Goal: Transaction & Acquisition: Purchase product/service

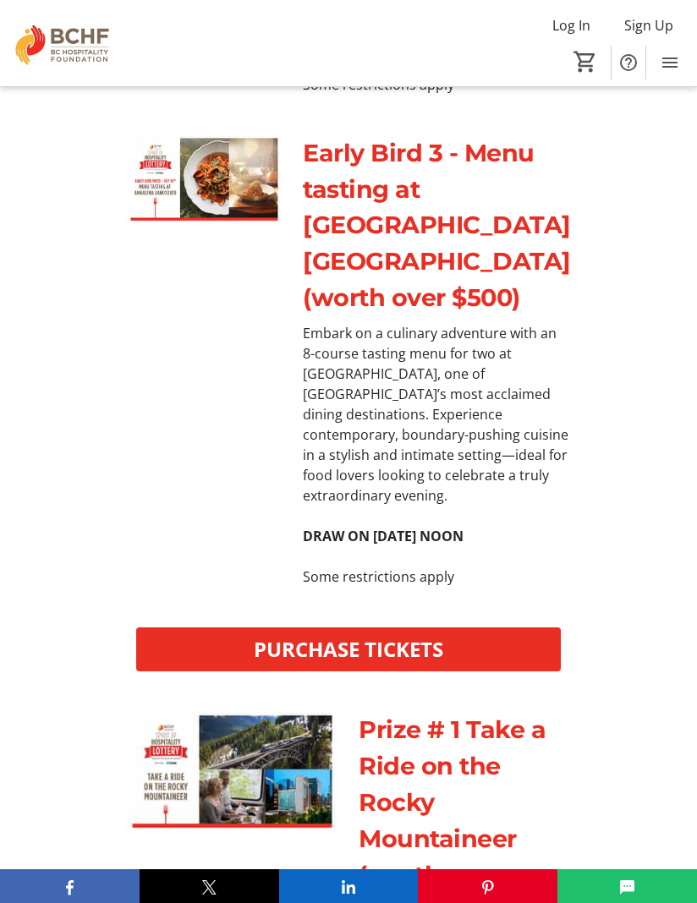
scroll to position [2177, 0]
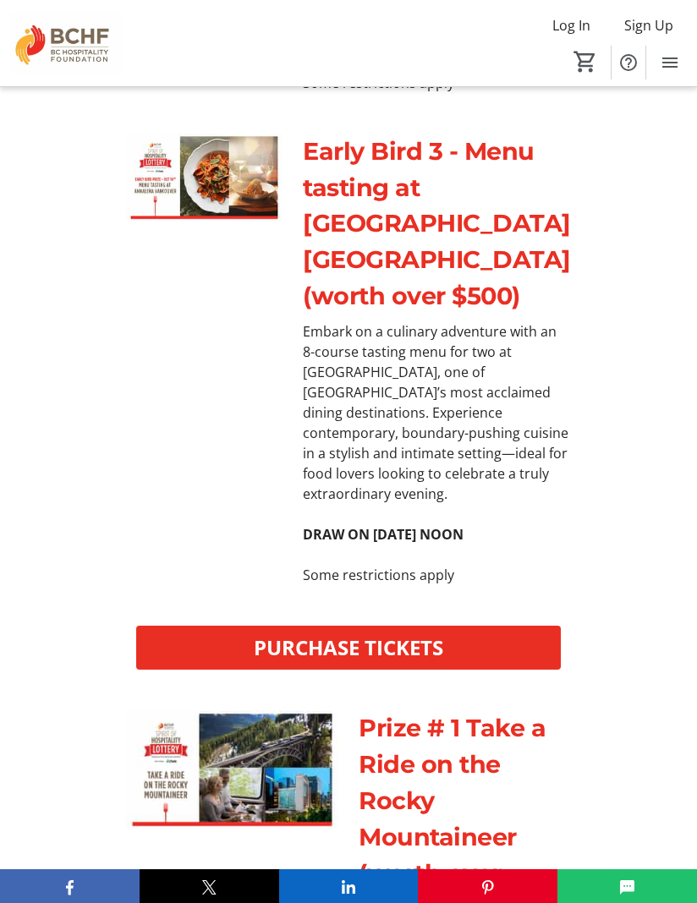
click at [370, 663] on span "PURCHASE TICKETS" at bounding box center [348, 647] width 189 height 30
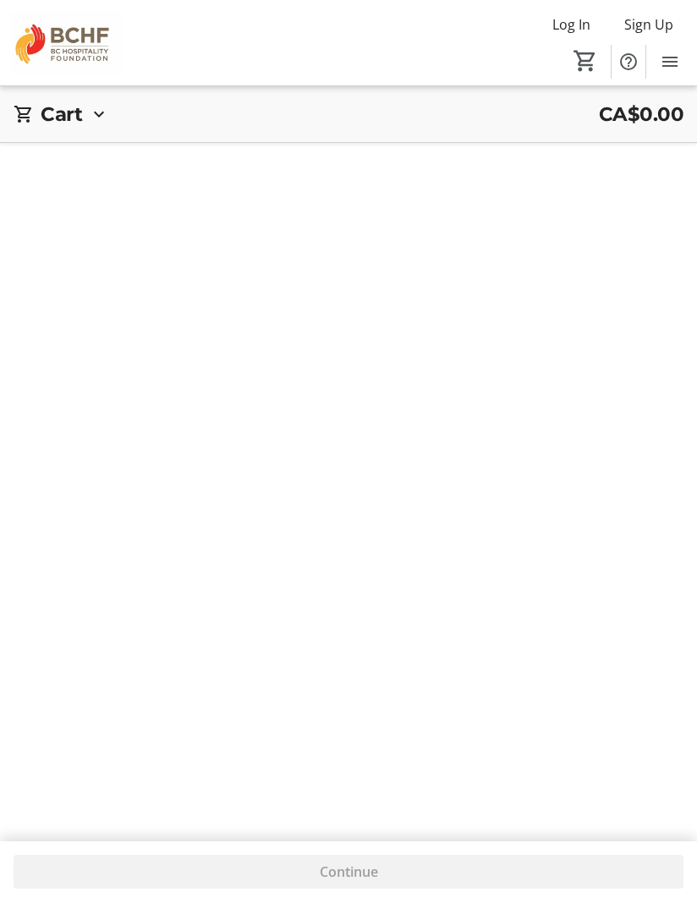
scroll to position [1, 0]
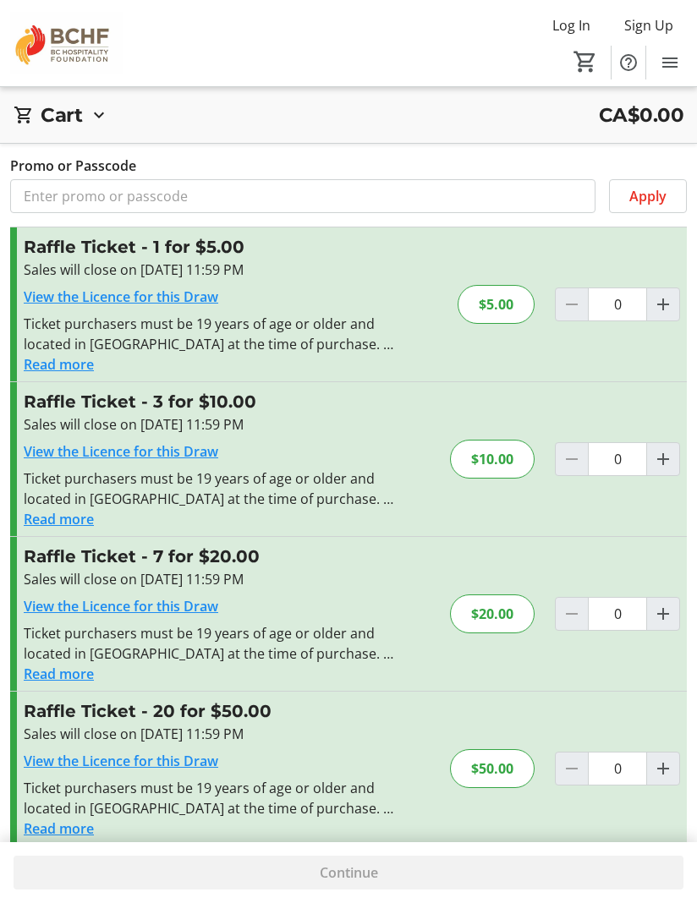
click at [655, 459] on mat-icon "Increment by one" at bounding box center [663, 459] width 20 height 20
type input "1"
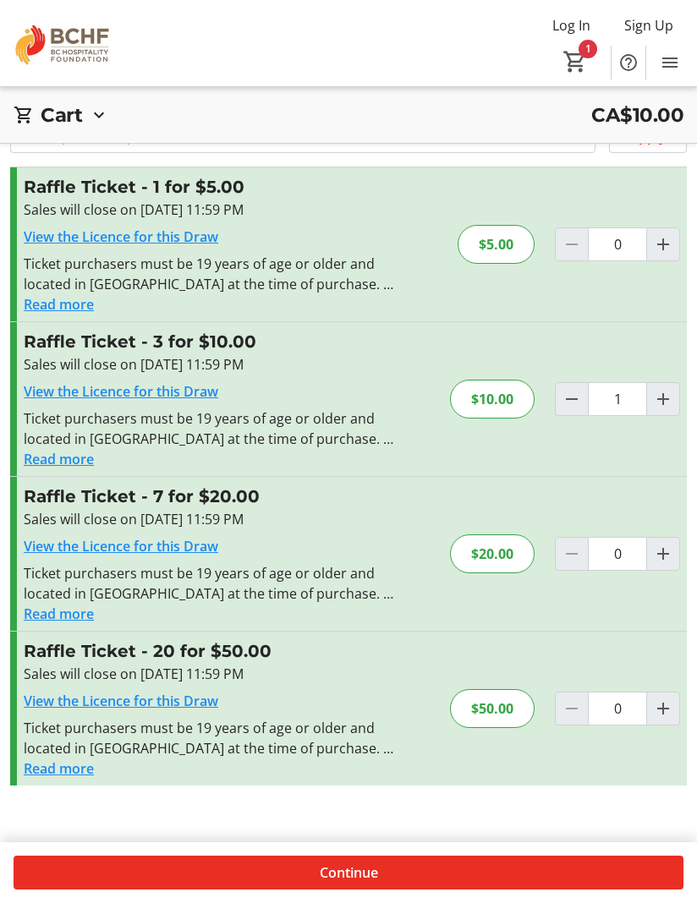
scroll to position [61, 0]
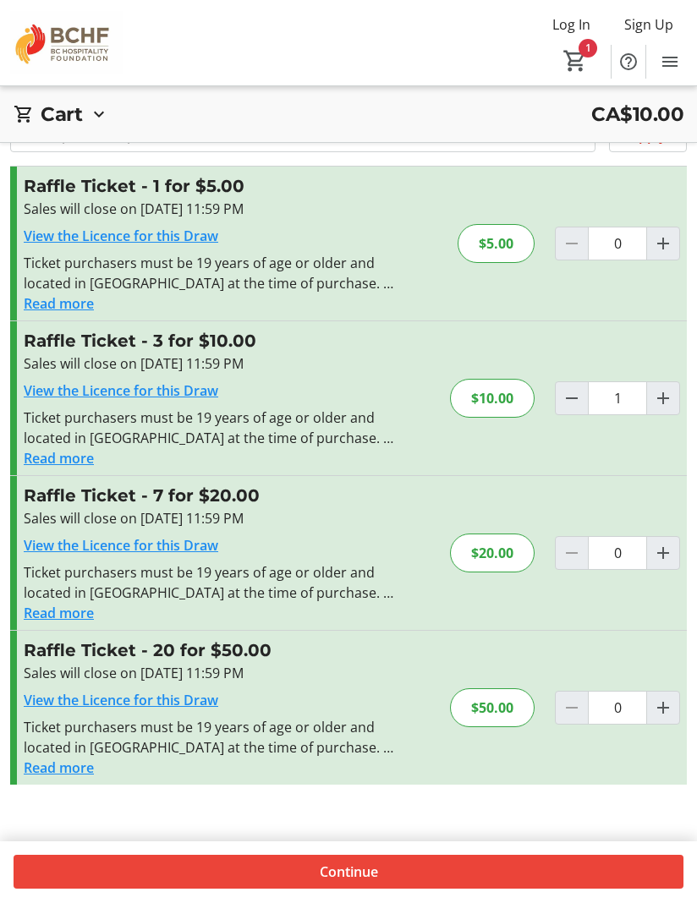
click at [366, 882] on span "Continue" at bounding box center [349, 872] width 58 height 20
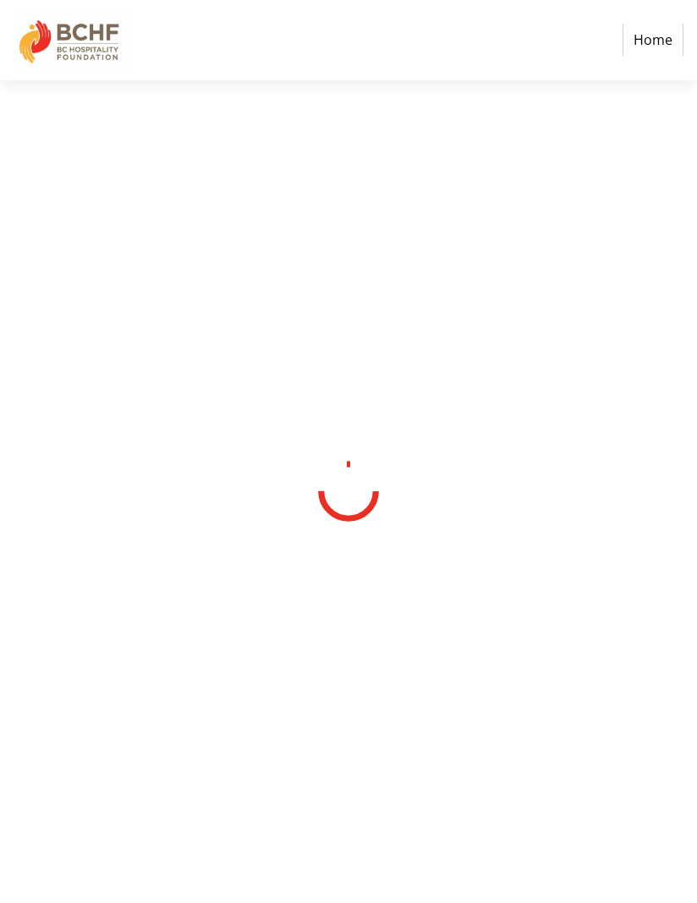
select select "CA"
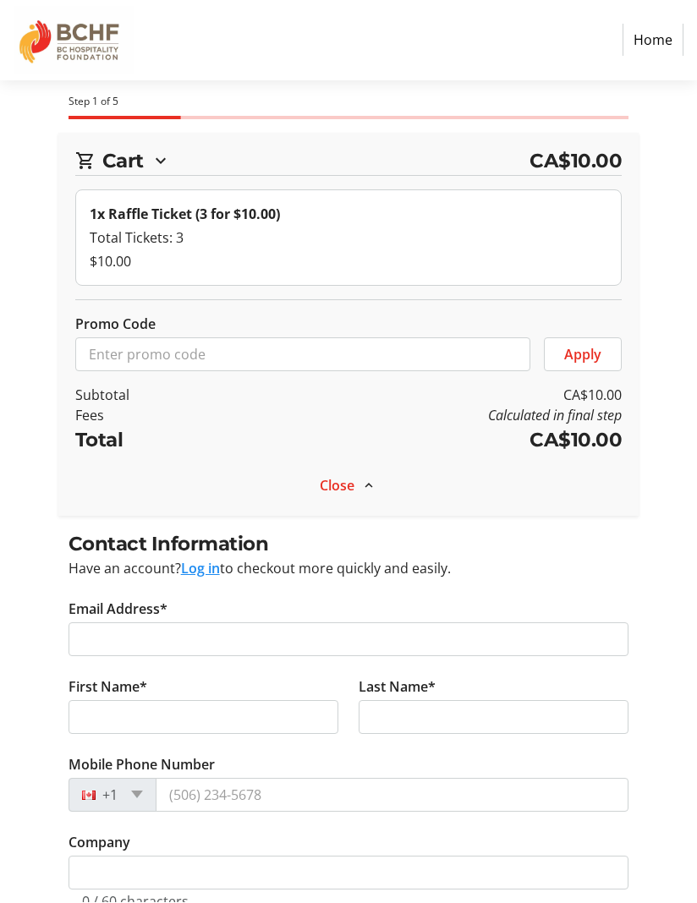
scroll to position [1, 0]
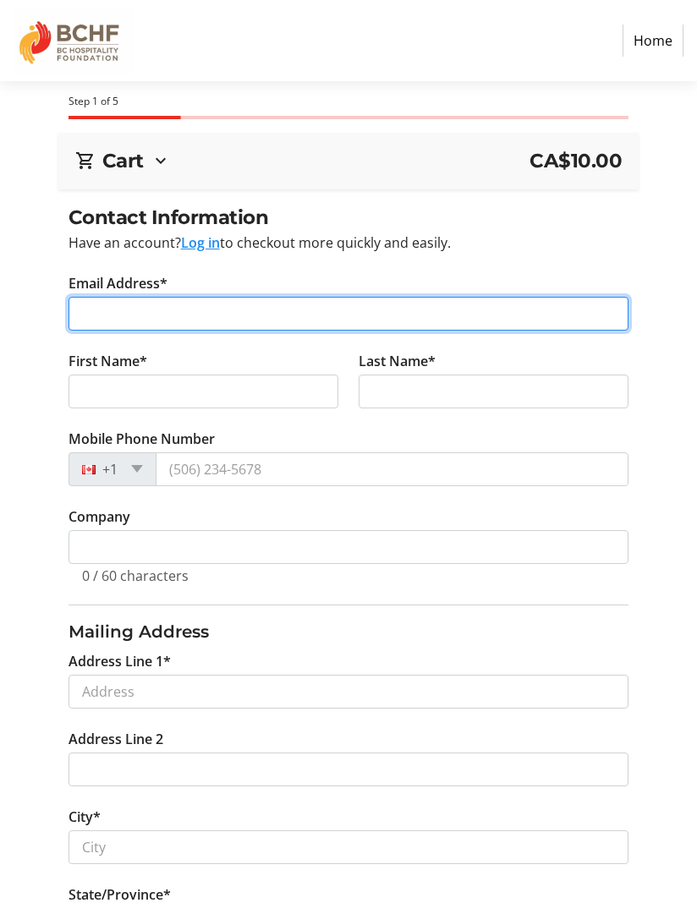
click at [352, 319] on input "Email Address*" at bounding box center [348, 314] width 560 height 34
type input "[EMAIL_ADDRESS][DOMAIN_NAME]"
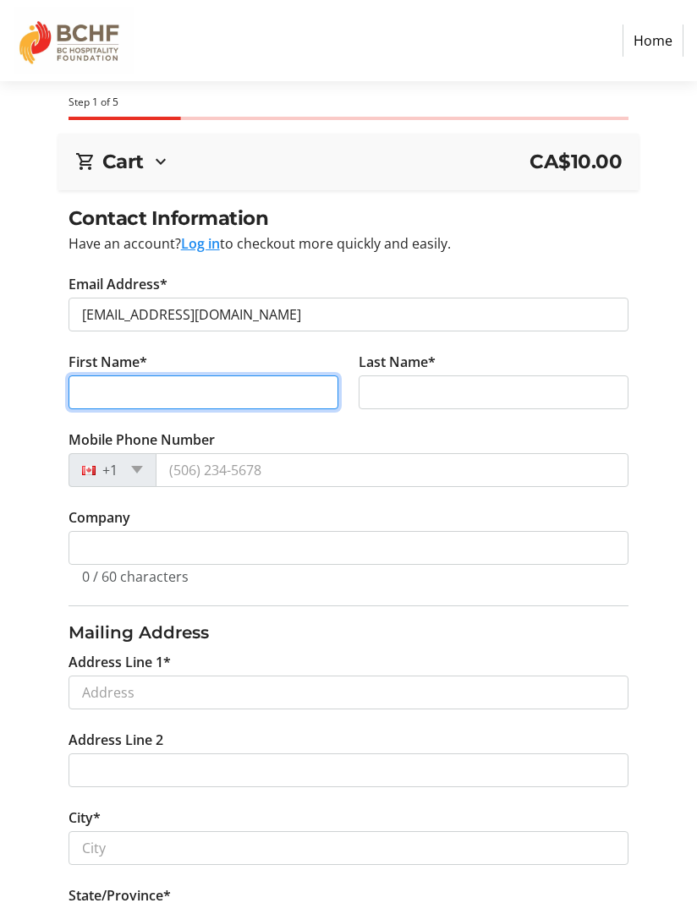
click at [283, 394] on input "First Name*" at bounding box center [203, 392] width 270 height 34
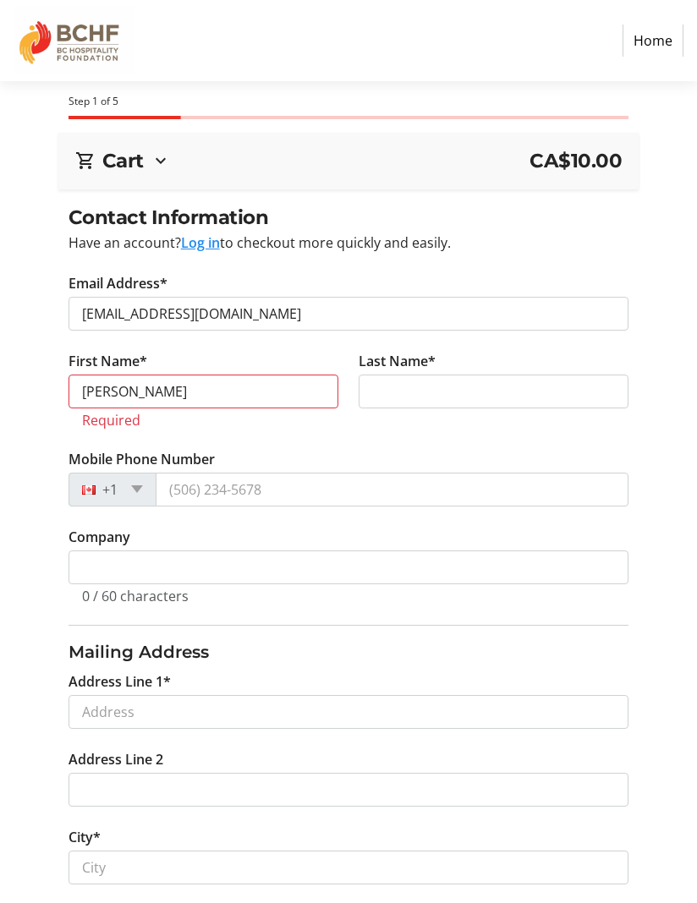
type input "[PERSON_NAME]"
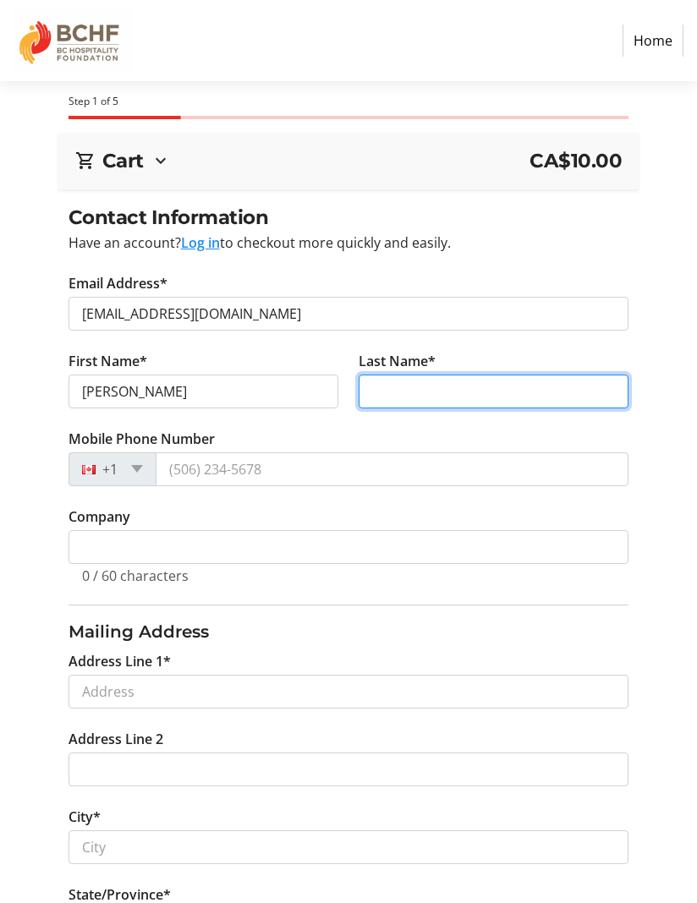
click at [457, 395] on input "Last Name*" at bounding box center [493, 391] width 270 height 34
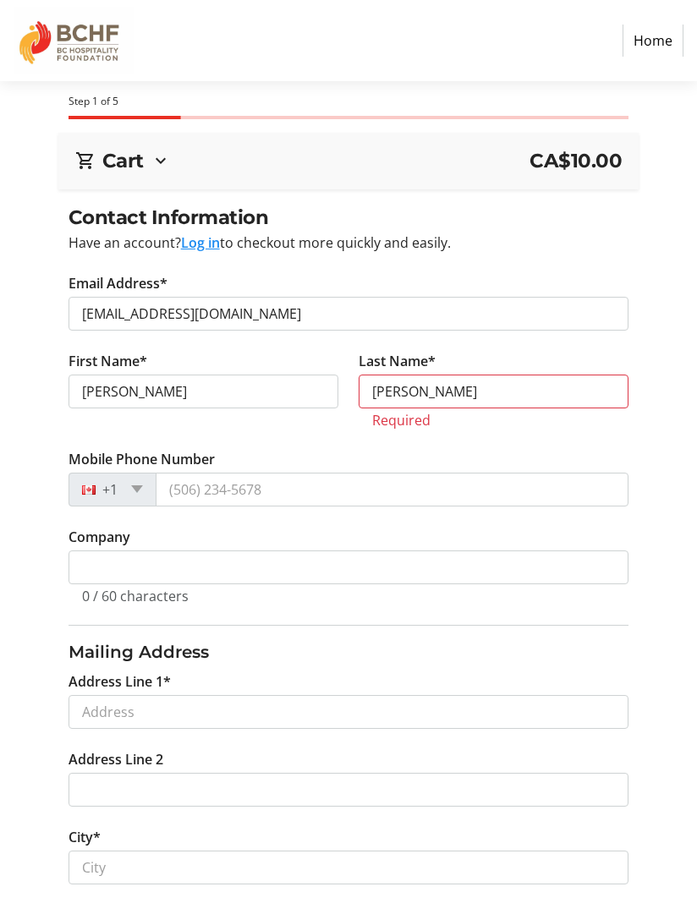
type input "[PERSON_NAME]"
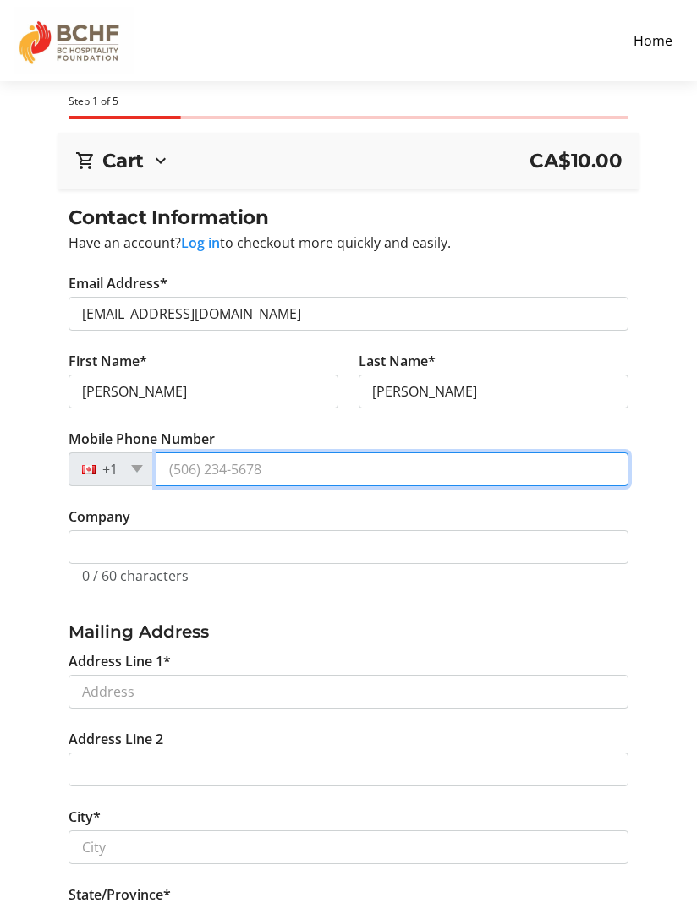
click at [249, 468] on input "Mobile Phone Number" at bounding box center [392, 469] width 473 height 34
click at [241, 464] on input "Mobile Phone Number" at bounding box center [392, 469] width 473 height 34
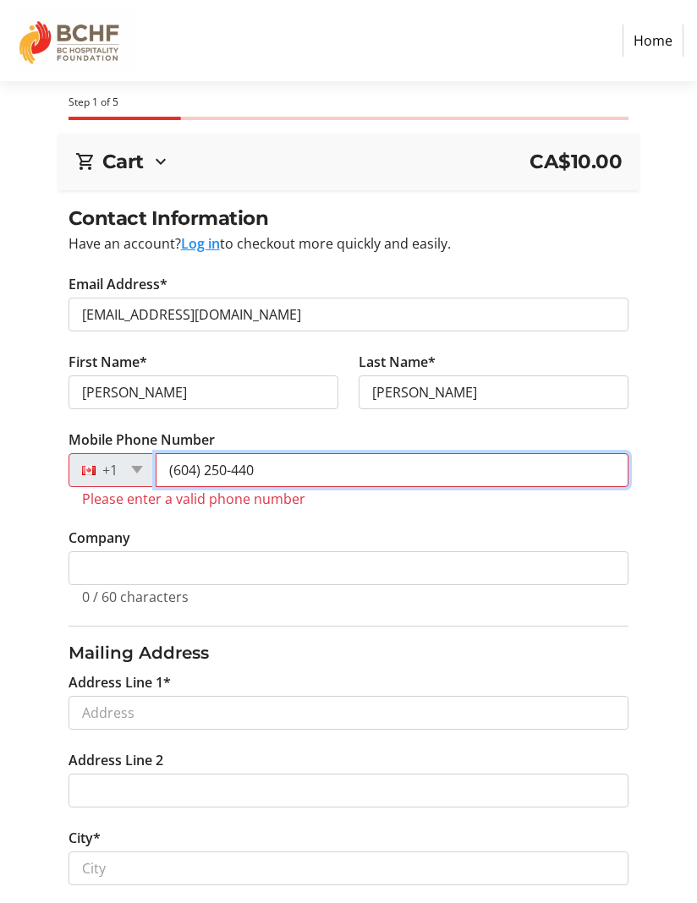
type input "[PHONE_NUMBER]"
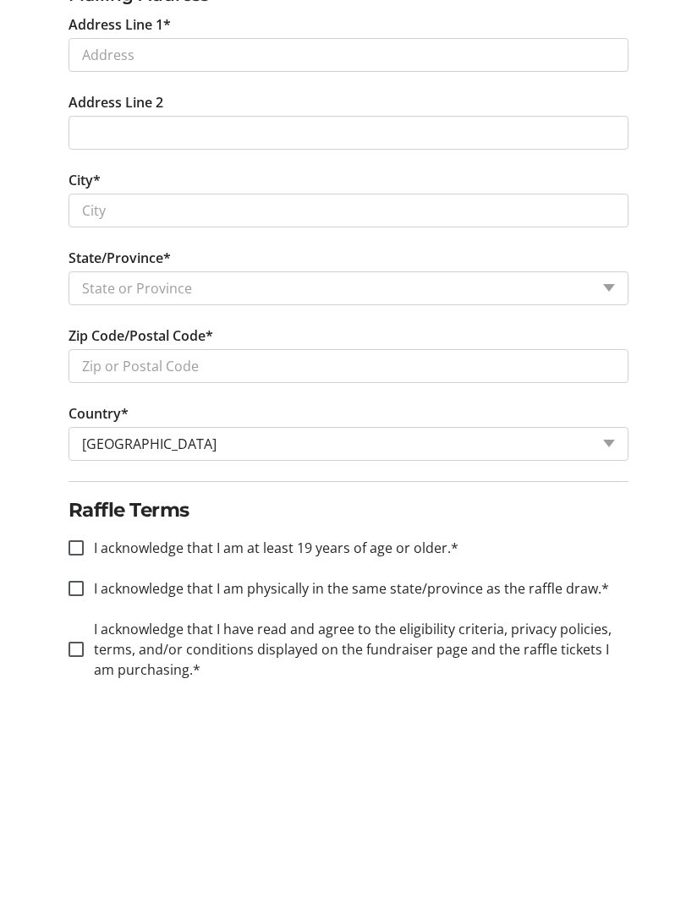
scroll to position [461, 0]
